Goal: Communication & Community: Participate in discussion

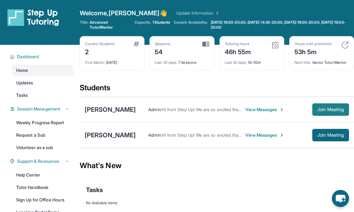
click at [332, 108] on span "Join Meeting" at bounding box center [331, 110] width 27 height 4
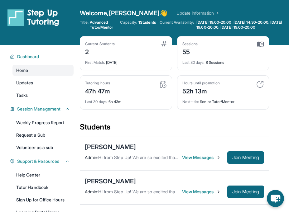
click at [203, 155] on span "View Messages" at bounding box center [201, 158] width 39 height 6
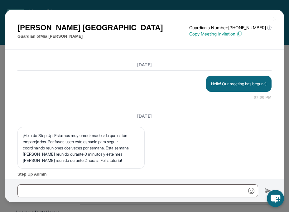
scroll to position [8443, 0]
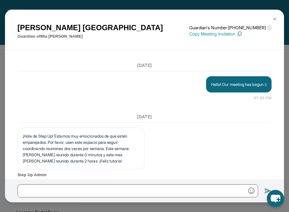
click at [217, 88] on p "Hello! Our meeting has begun :)" at bounding box center [238, 84] width 55 height 6
copy p "Hello! Our meeting has begun :)"
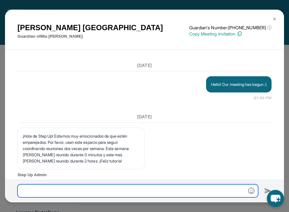
click at [150, 193] on input "text" at bounding box center [137, 190] width 241 height 13
paste input "**********"
type input "**********"
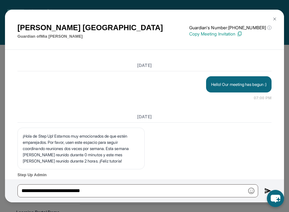
click at [265, 187] on button at bounding box center [267, 190] width 7 height 13
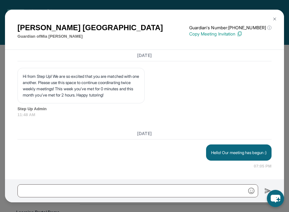
click at [274, 20] on img at bounding box center [274, 19] width 5 height 5
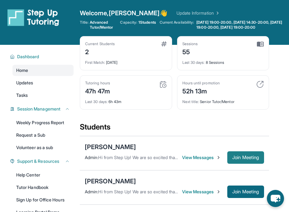
click at [242, 159] on span "Join Meeting" at bounding box center [245, 158] width 27 height 4
